Goal: Task Accomplishment & Management: Use online tool/utility

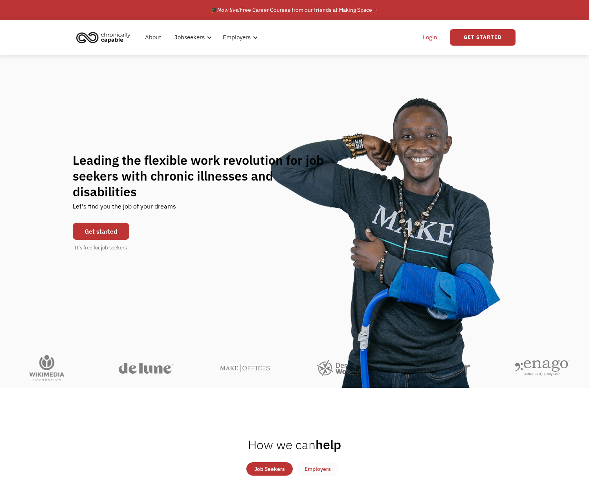
click at [437, 38] on link "Login" at bounding box center [430, 37] width 24 height 25
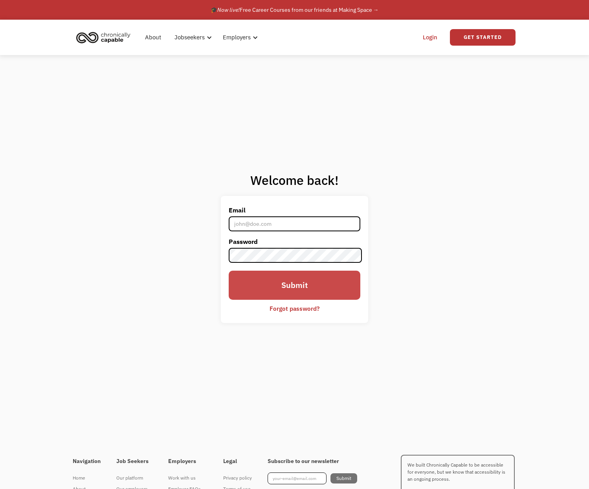
type input "903821"
click at [309, 286] on input "Submit" at bounding box center [295, 285] width 132 height 29
click at [430, 262] on div "Welcome back! Email 903821 Password Submit Forgot password? Thank you! Your sub…" at bounding box center [294, 250] width 589 height 391
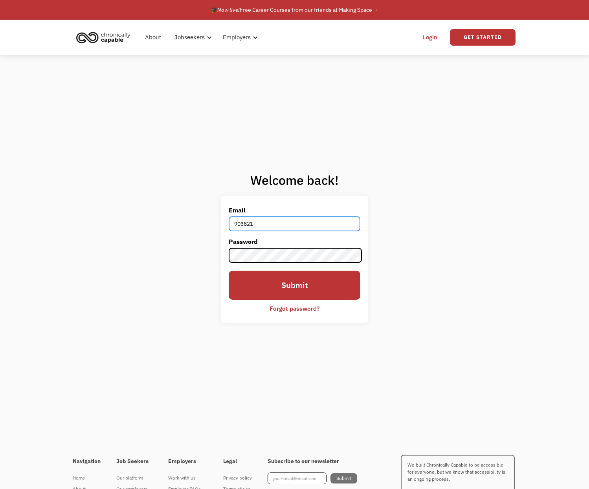
drag, startPoint x: 289, startPoint y: 214, endPoint x: 189, endPoint y: 210, distance: 99.6
click at [189, 210] on div "Welcome back! Email 903821 Password Submit Forgot password? Thank you! Your sub…" at bounding box center [294, 250] width 589 height 391
type input "jessica.peacey.moore@gmail.com"
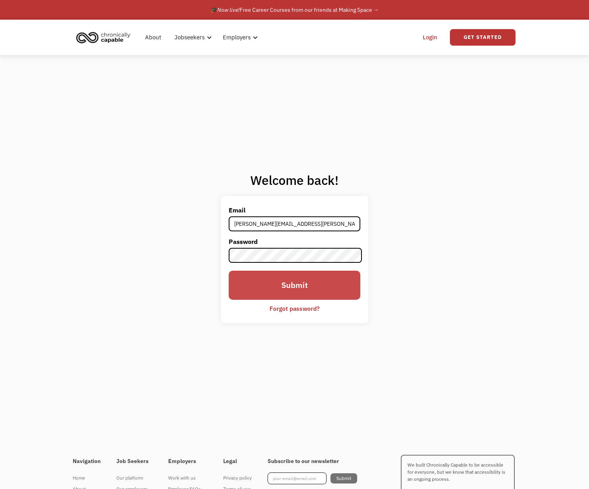
click at [313, 288] on input "Submit" at bounding box center [295, 285] width 132 height 29
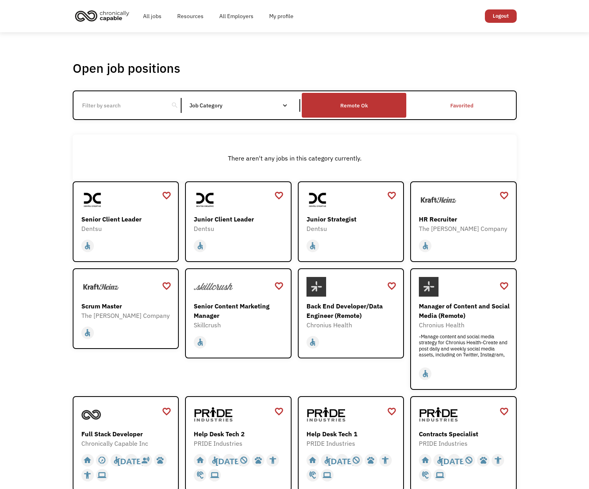
click at [363, 110] on div "Remote Ok" at bounding box center [355, 105] width 28 height 9
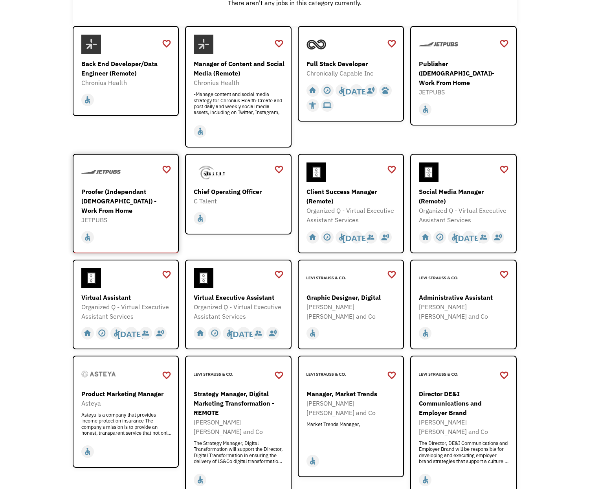
scroll to position [236, 0]
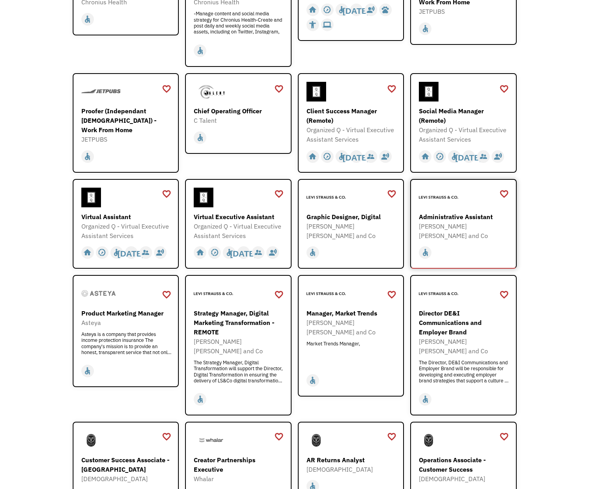
click at [463, 240] on div "[PERSON_NAME] [PERSON_NAME] and Co" at bounding box center [464, 230] width 91 height 19
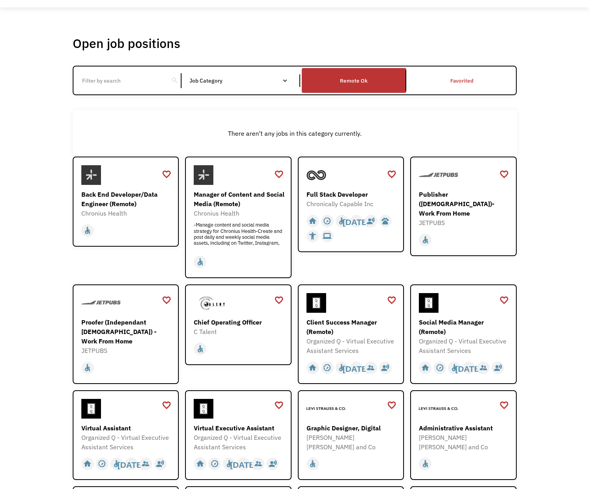
scroll to position [0, 0]
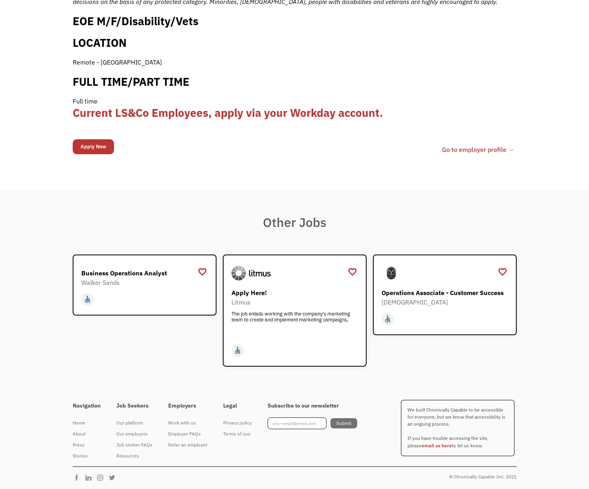
scroll to position [904, 0]
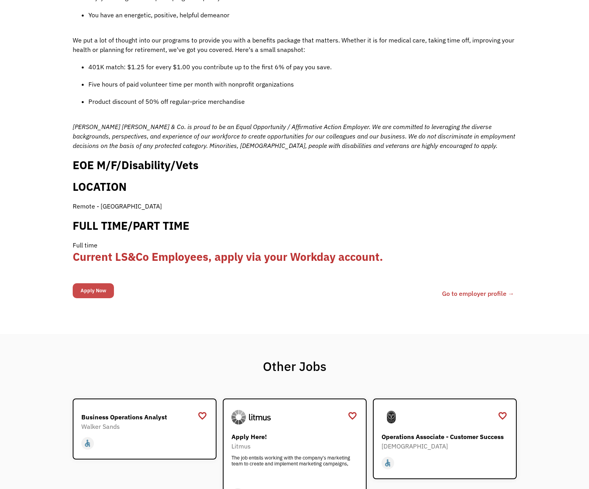
click at [114, 298] on input "Apply Now" at bounding box center [93, 290] width 41 height 15
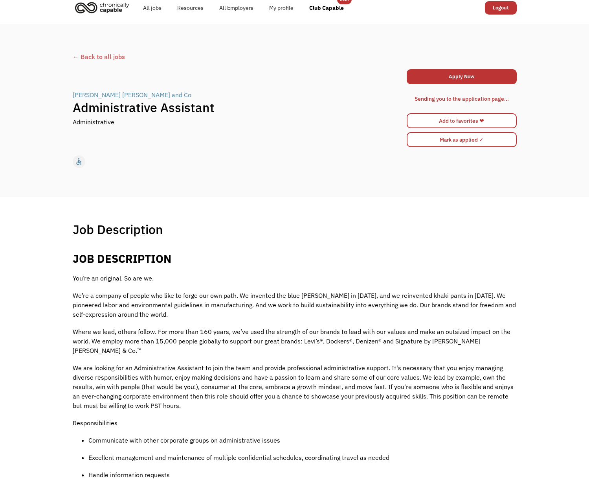
scroll to position [0, 0]
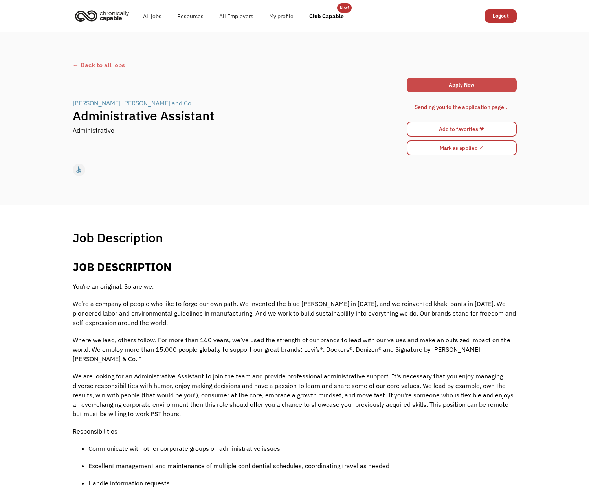
click at [485, 84] on link "Apply Now" at bounding box center [462, 84] width 110 height 15
click at [149, 16] on link "All jobs" at bounding box center [152, 16] width 34 height 25
